Goal: Task Accomplishment & Management: Complete application form

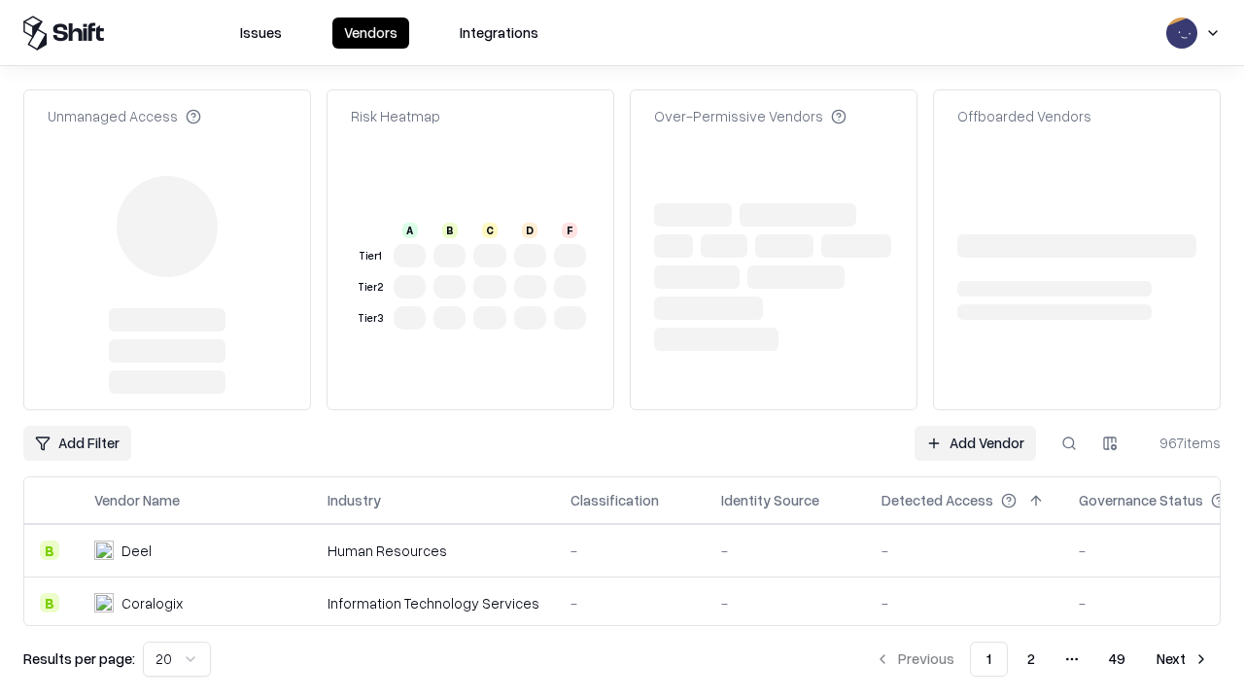
click at [975, 426] on link "Add Vendor" at bounding box center [975, 443] width 121 height 35
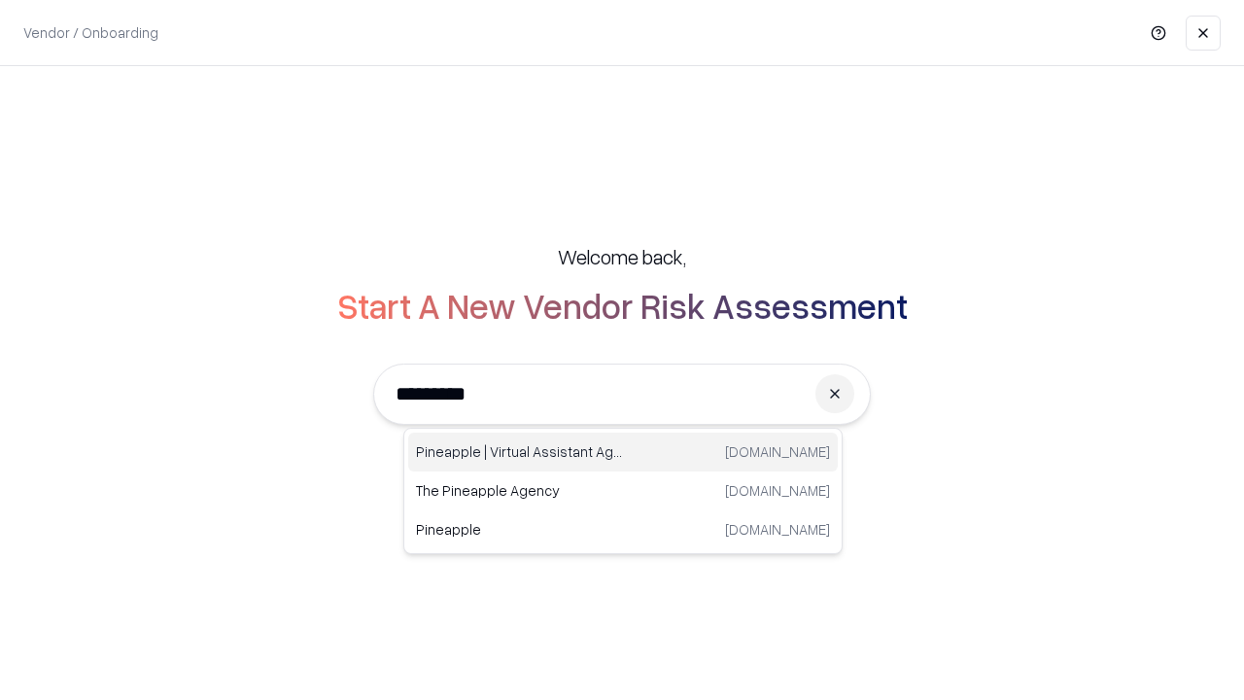
click at [623, 452] on div "Pineapple | Virtual Assistant Agency [DOMAIN_NAME]" at bounding box center [623, 451] width 430 height 39
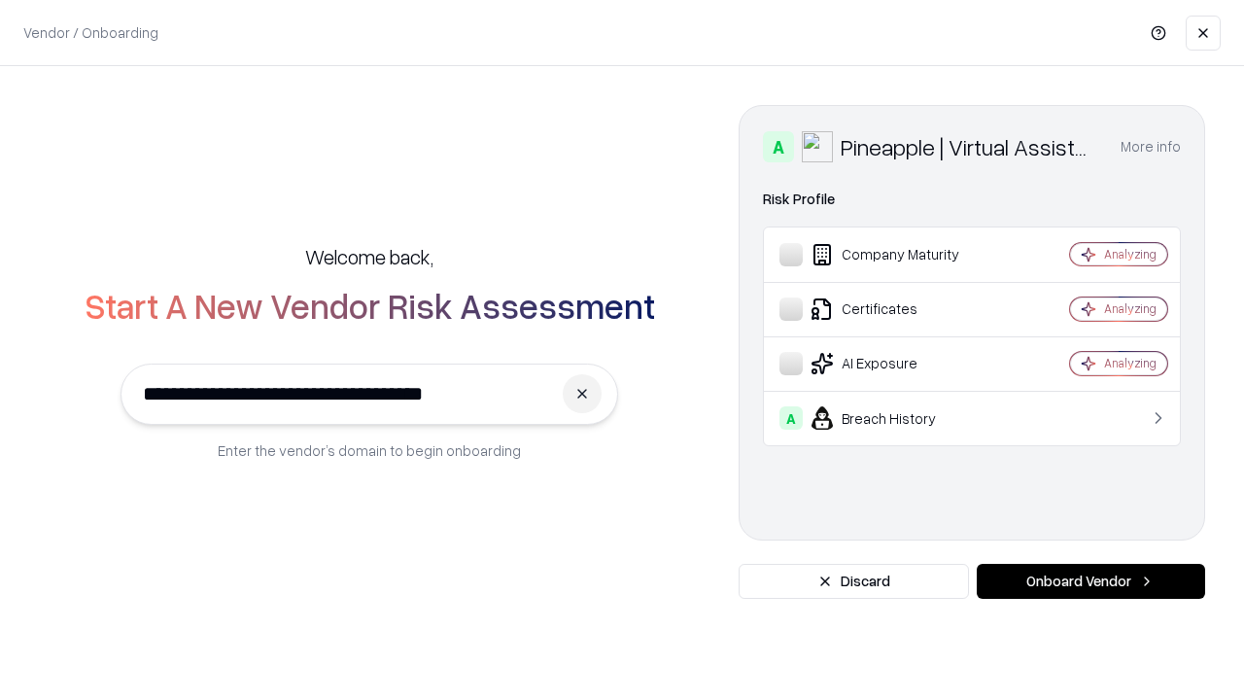
type input "**********"
click at [1090, 581] on button "Onboard Vendor" at bounding box center [1091, 581] width 228 height 35
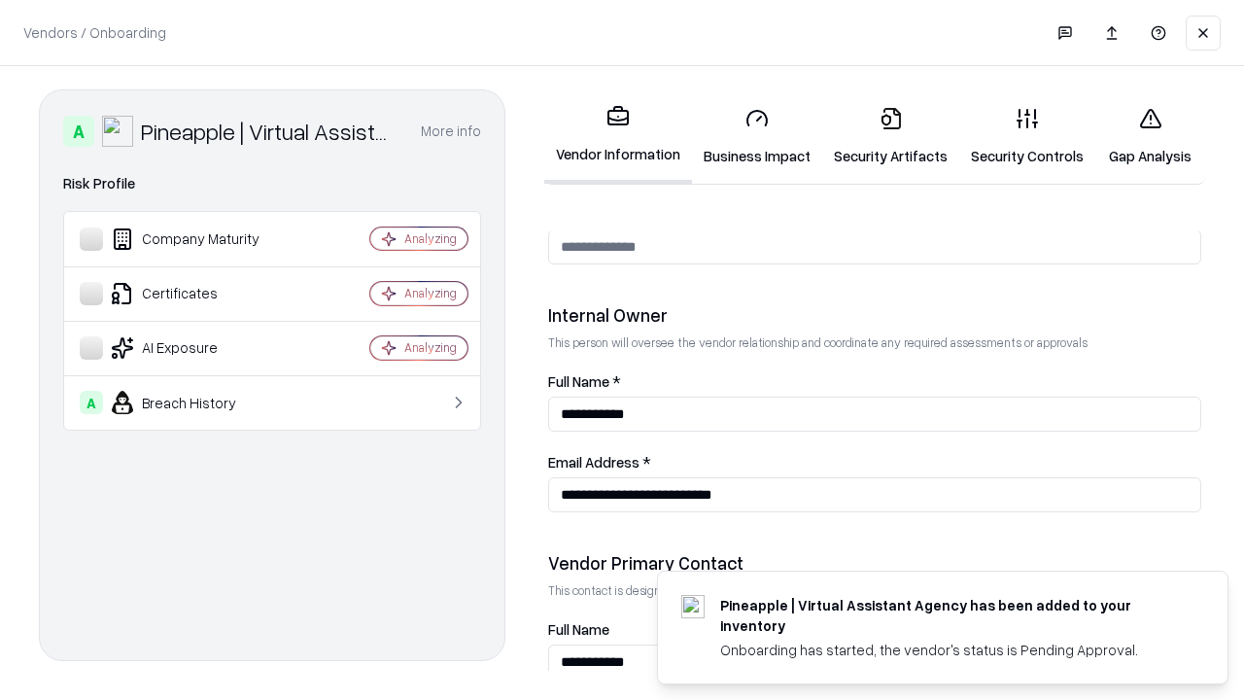
scroll to position [1007, 0]
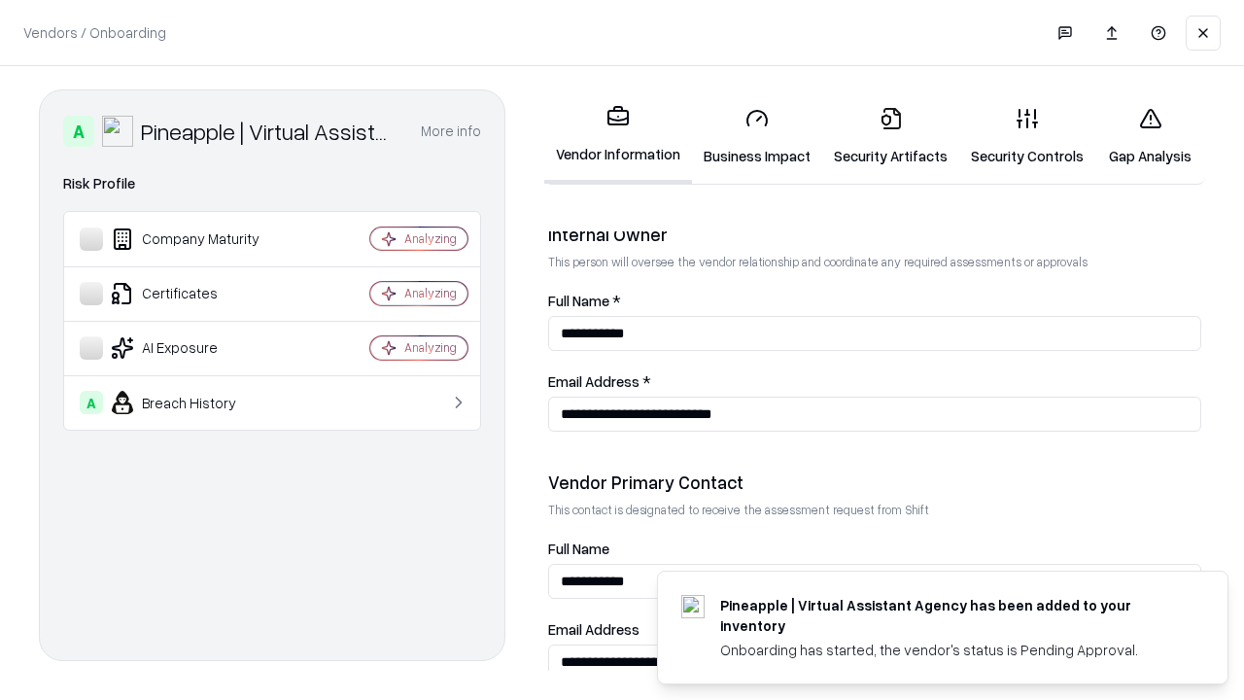
click at [757, 136] on link "Business Impact" at bounding box center [757, 136] width 130 height 90
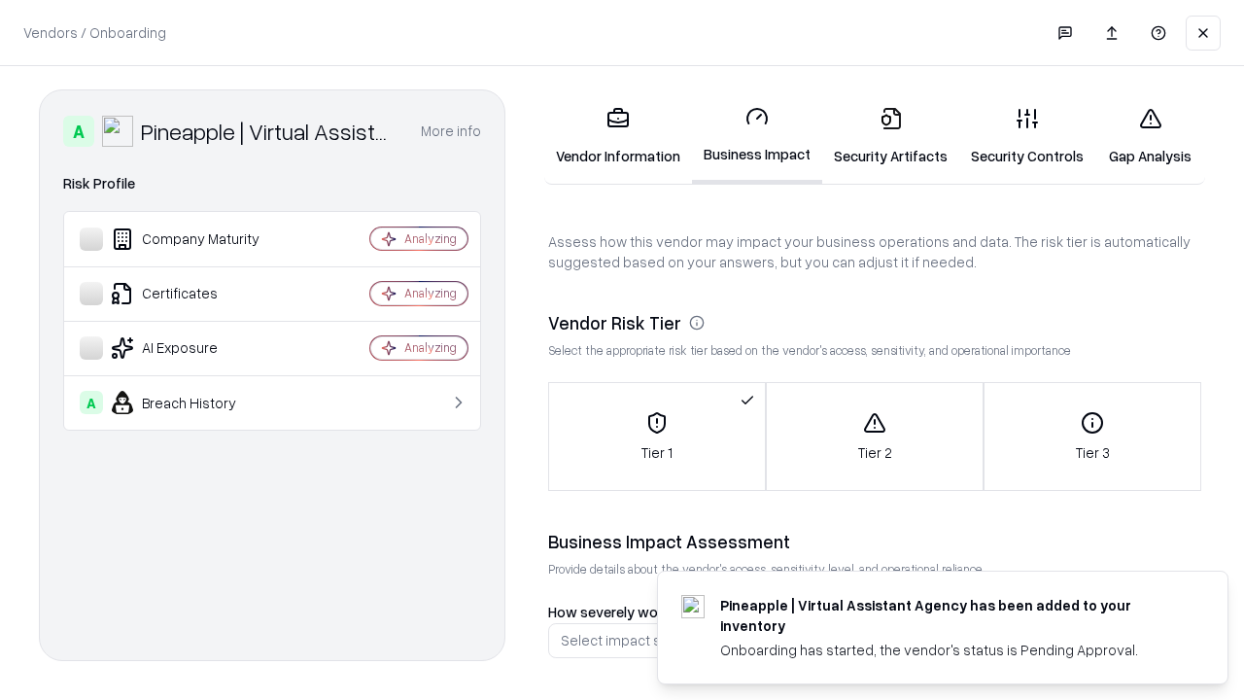
click at [1150, 136] on link "Gap Analysis" at bounding box center [1150, 136] width 110 height 90
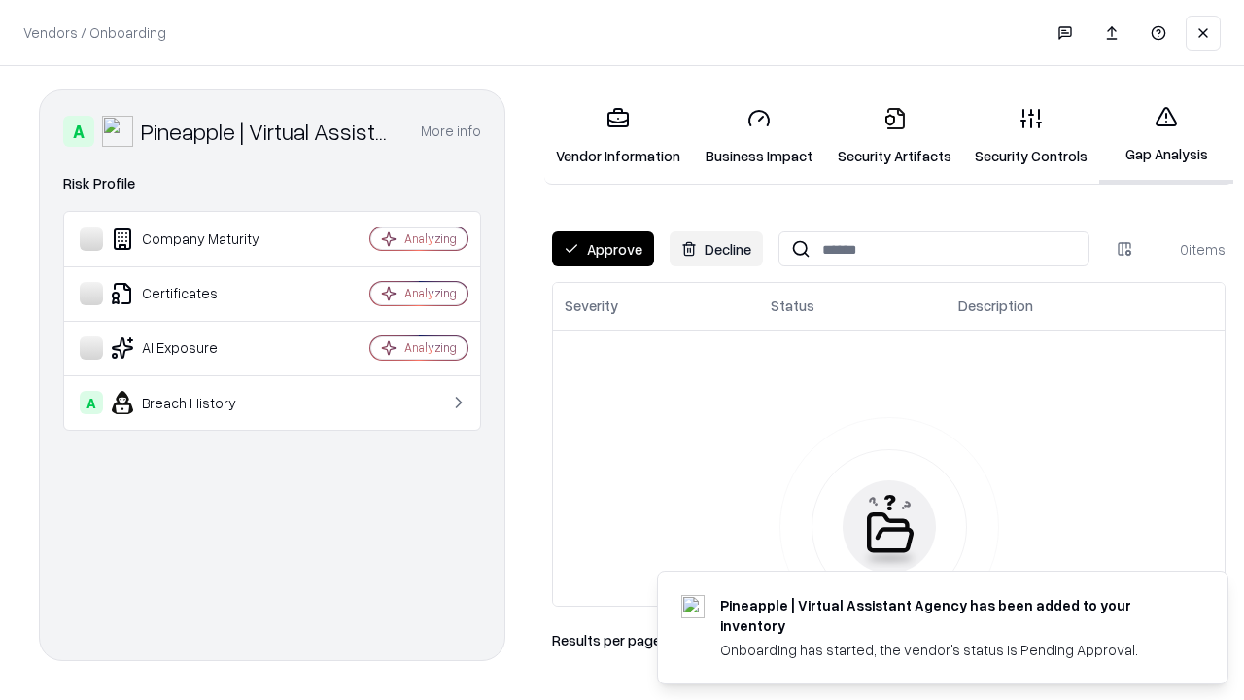
click at [603, 249] on button "Approve" at bounding box center [603, 248] width 102 height 35
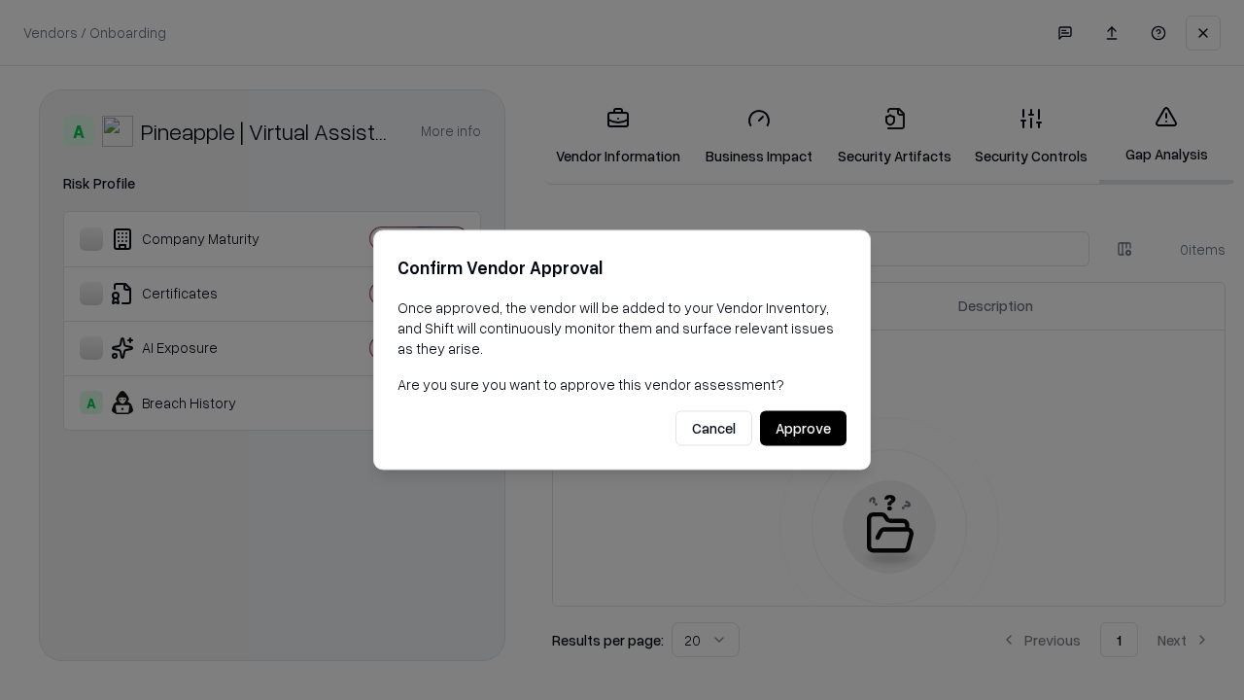
click at [803, 428] on button "Approve" at bounding box center [803, 428] width 86 height 35
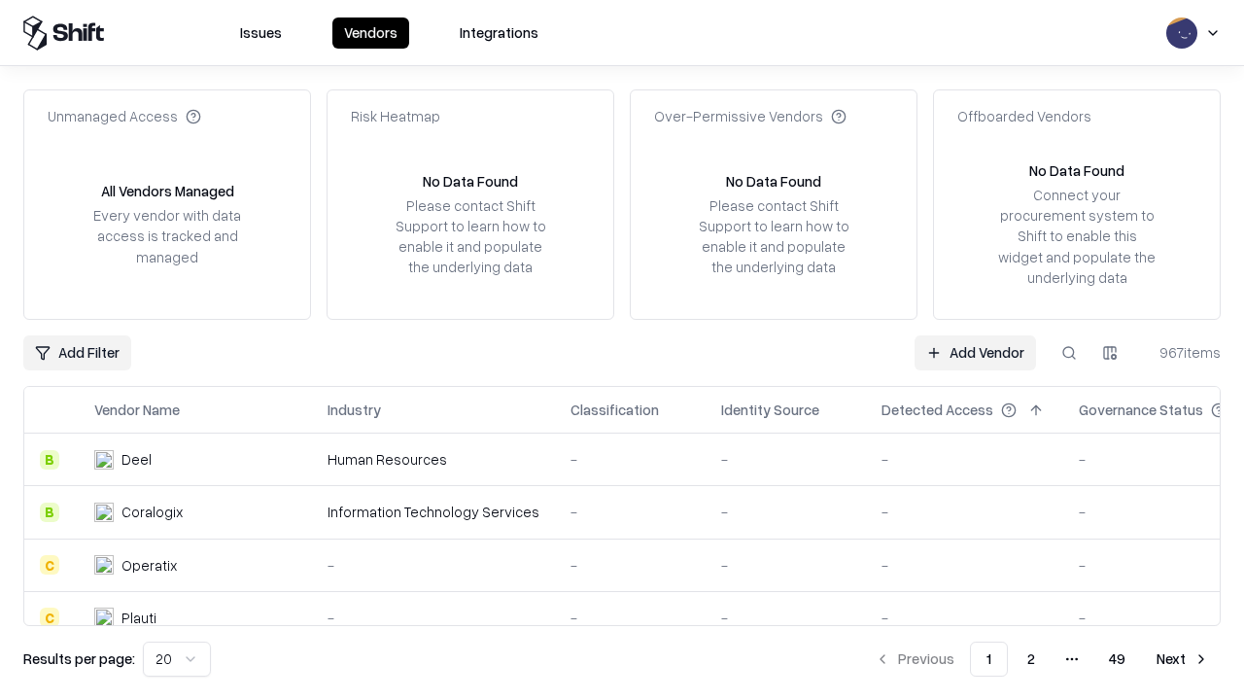
type input "**********"
click at [975, 352] on link "Add Vendor" at bounding box center [975, 352] width 121 height 35
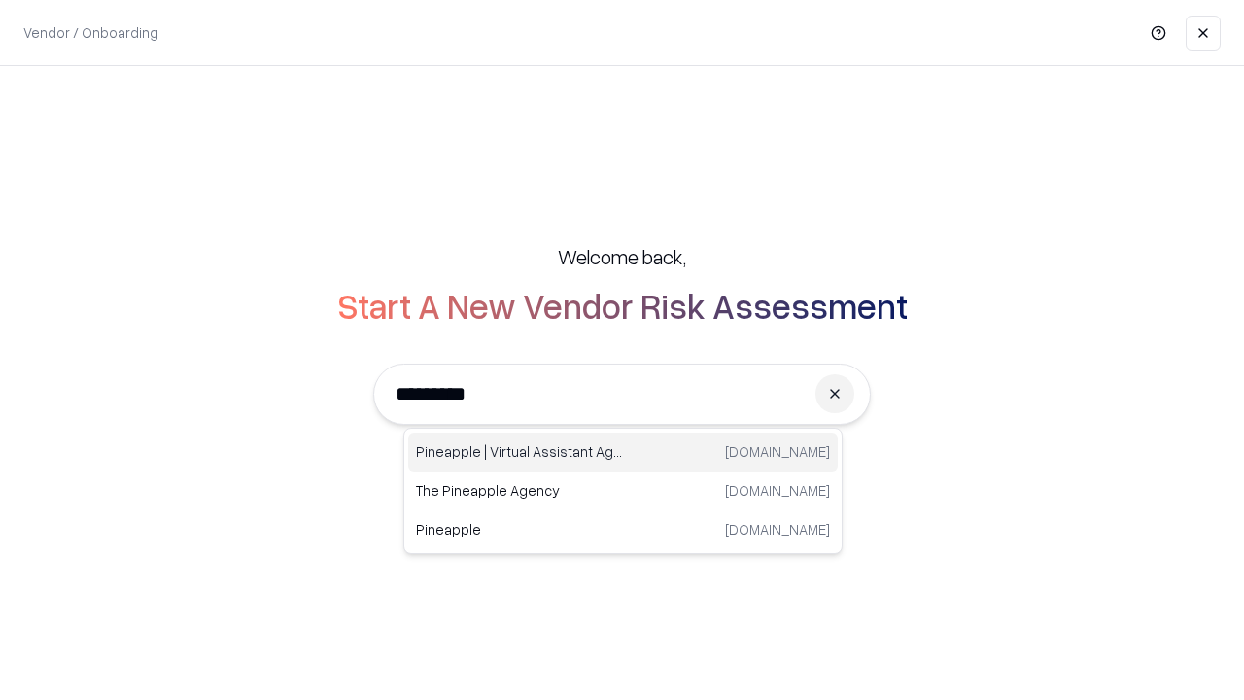
click at [623, 452] on div "Pineapple | Virtual Assistant Agency [DOMAIN_NAME]" at bounding box center [623, 451] width 430 height 39
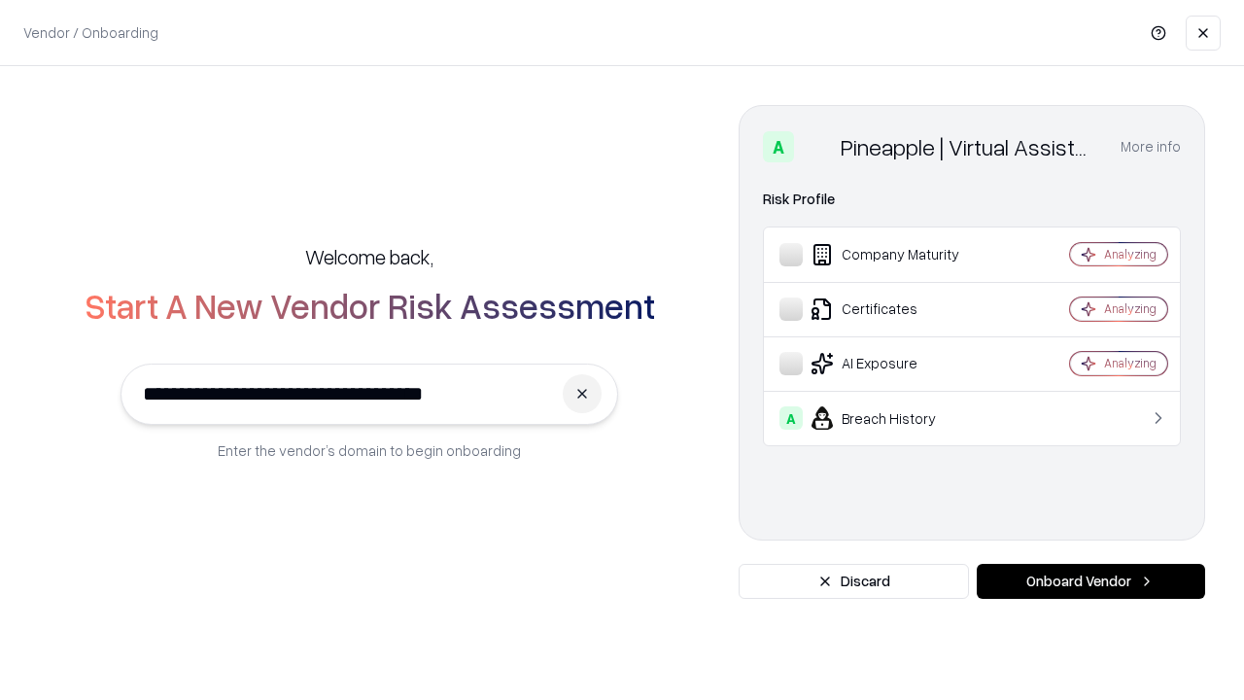
type input "**********"
click at [1090, 581] on button "Onboard Vendor" at bounding box center [1091, 581] width 228 height 35
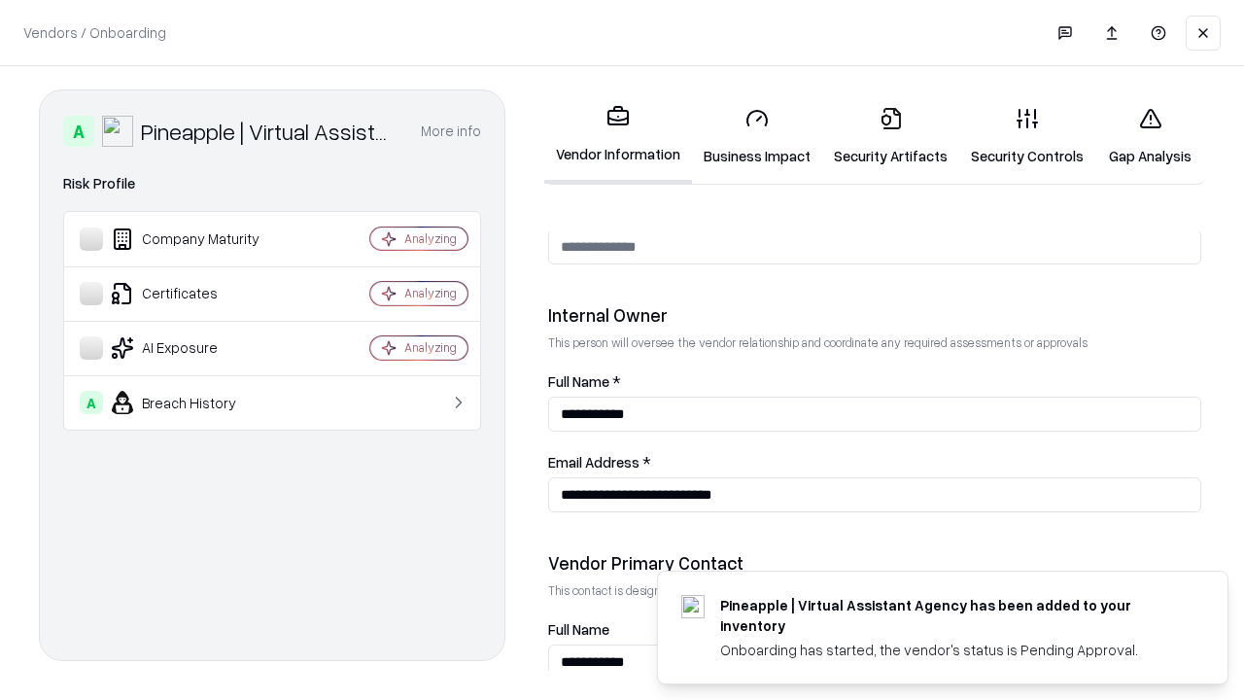
scroll to position [1007, 0]
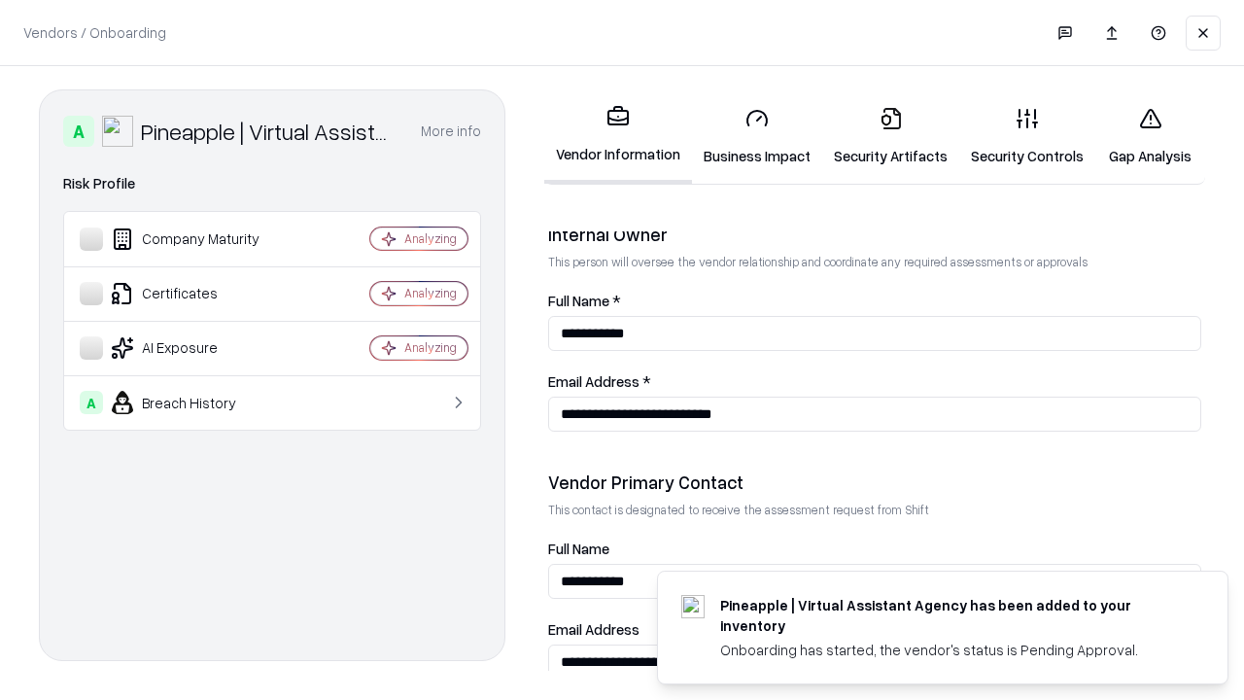
click at [1150, 136] on link "Gap Analysis" at bounding box center [1150, 136] width 110 height 90
